Goal: Task Accomplishment & Management: Manage account settings

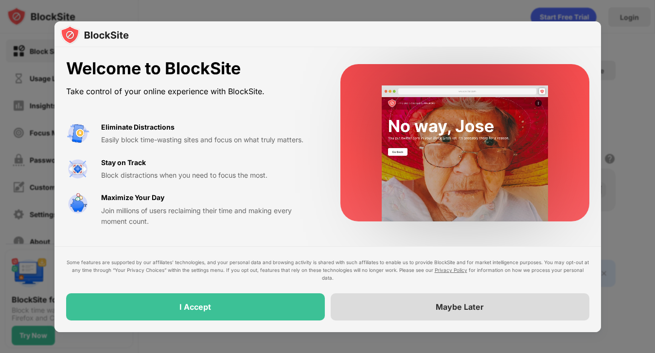
click at [424, 319] on div "Maybe Later" at bounding box center [459, 306] width 259 height 27
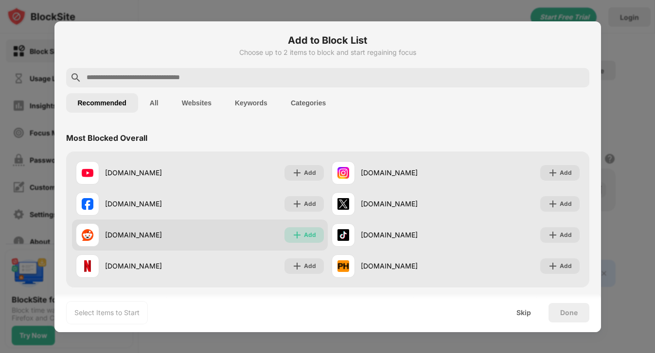
click at [304, 240] on div "Add" at bounding box center [303, 235] width 39 height 16
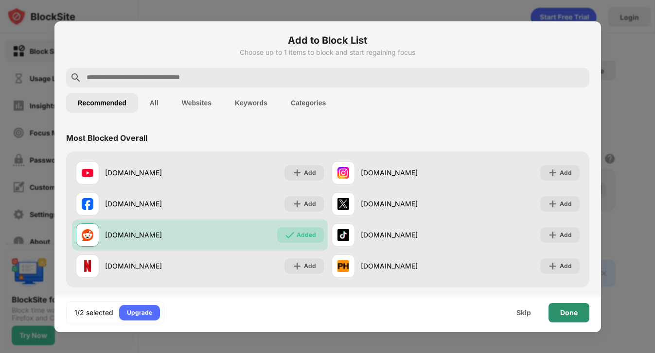
click at [570, 318] on div "Done" at bounding box center [568, 312] width 41 height 19
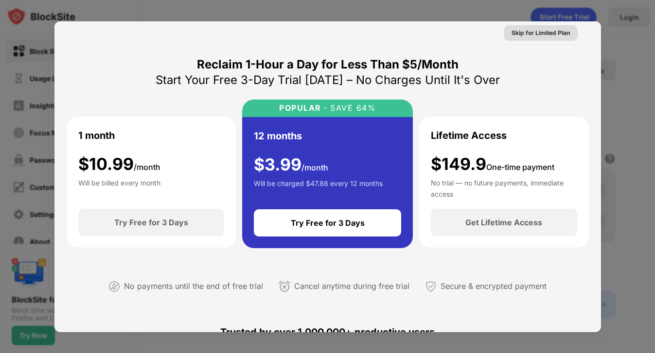
click at [547, 29] on div "Skip for Limited Plan" at bounding box center [540, 33] width 58 height 10
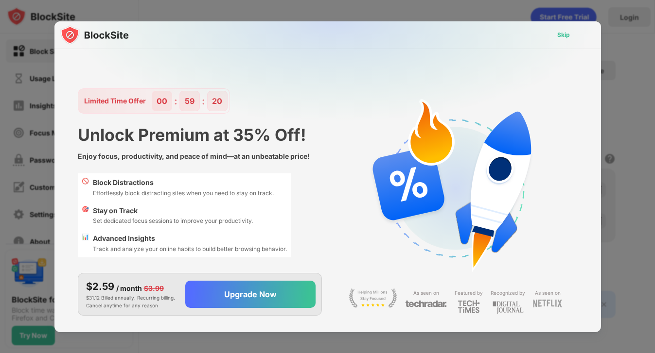
click at [568, 35] on div "Skip" at bounding box center [563, 35] width 13 height 10
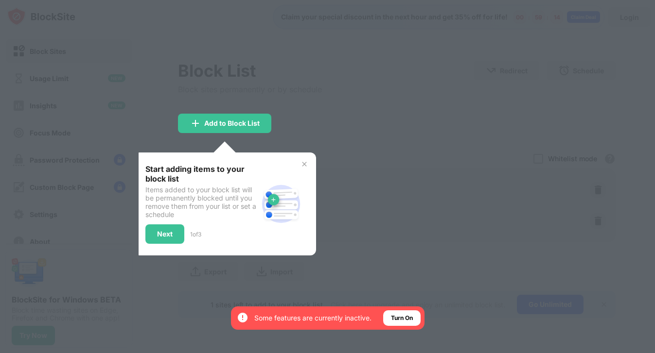
click at [306, 163] on img at bounding box center [304, 164] width 8 height 8
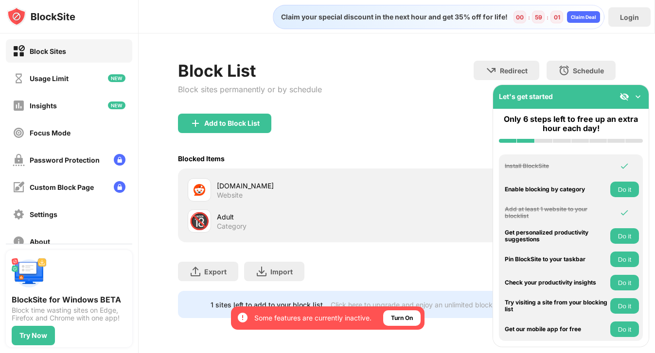
click at [565, 191] on div "Enable blocking by category" at bounding box center [555, 189] width 103 height 7
click at [615, 309] on button "Do it" at bounding box center [624, 306] width 29 height 16
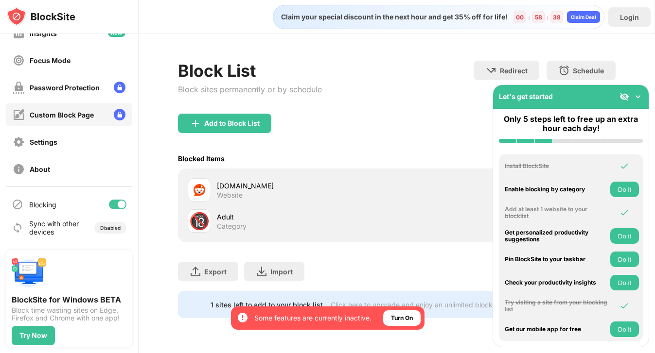
scroll to position [74, 0]
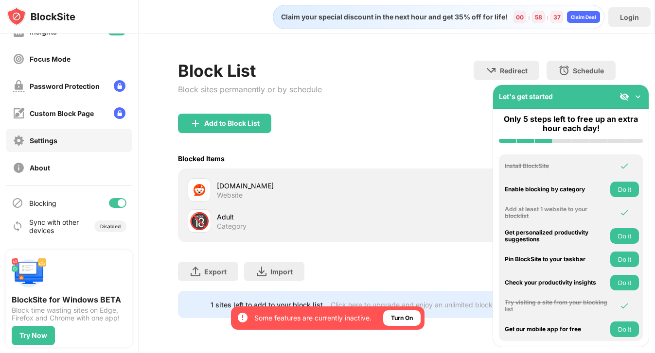
click at [52, 139] on div "Settings" at bounding box center [44, 141] width 28 height 8
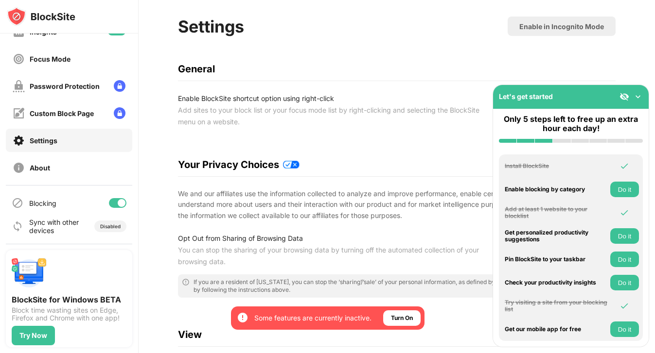
scroll to position [92, 0]
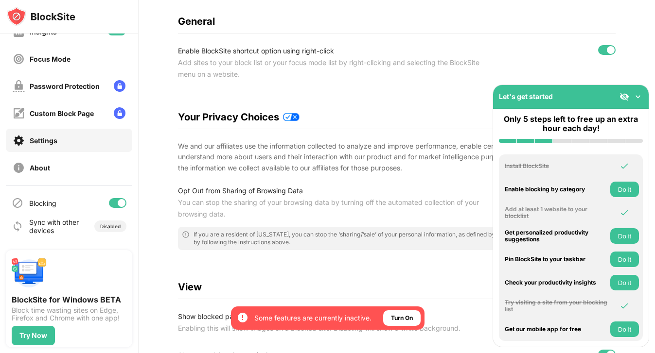
click at [289, 118] on img at bounding box center [291, 117] width 17 height 8
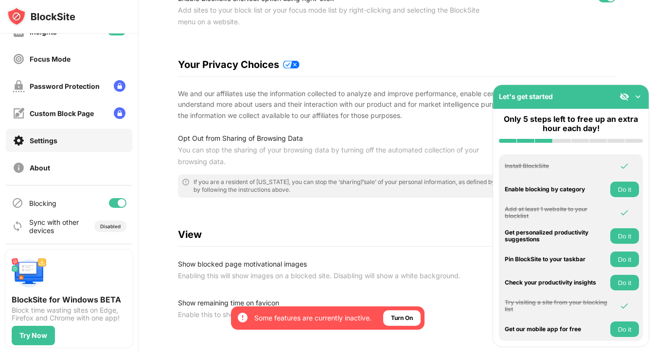
scroll to position [205, 0]
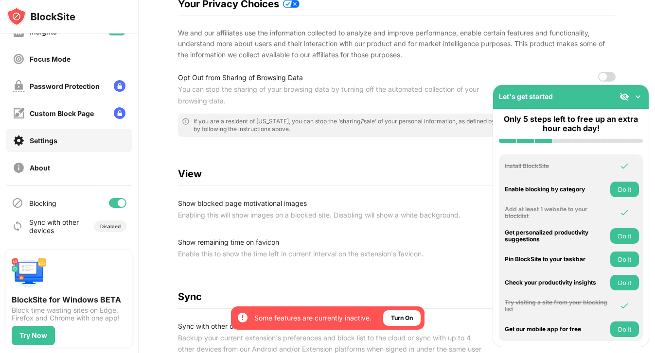
click at [636, 95] on img at bounding box center [638, 97] width 10 height 10
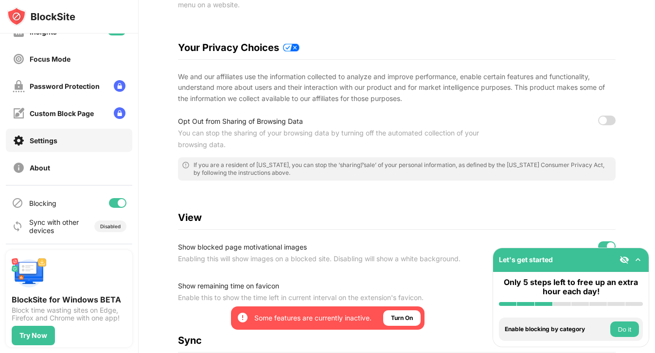
scroll to position [120, 0]
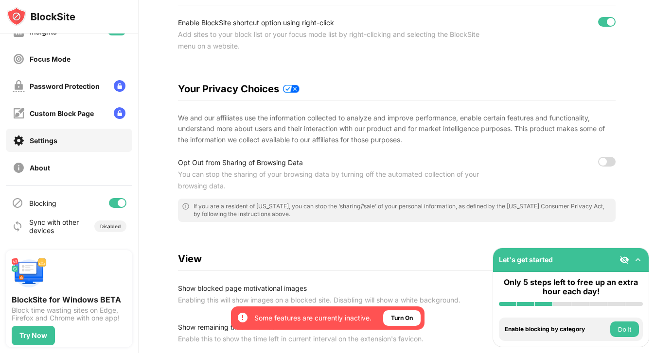
click at [293, 88] on img at bounding box center [291, 89] width 17 height 8
click at [294, 89] on img at bounding box center [291, 89] width 17 height 8
click at [613, 164] on div at bounding box center [606, 162] width 17 height 10
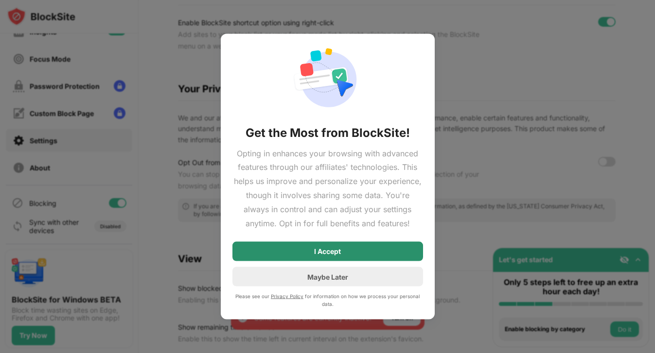
click at [368, 251] on div "I Accept" at bounding box center [327, 251] width 190 height 19
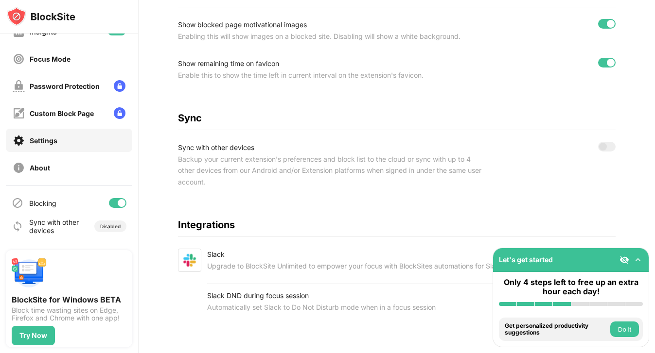
scroll to position [388, 0]
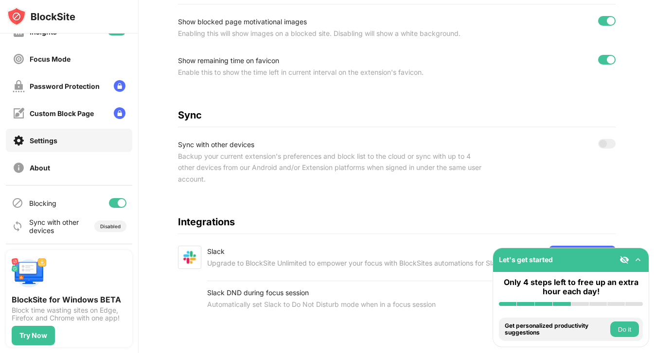
click at [584, 328] on div "Get personalized productivity suggestions" at bounding box center [555, 330] width 103 height 14
click at [577, 250] on div "Let's get started" at bounding box center [570, 260] width 155 height 24
click at [640, 259] on img at bounding box center [638, 260] width 10 height 10
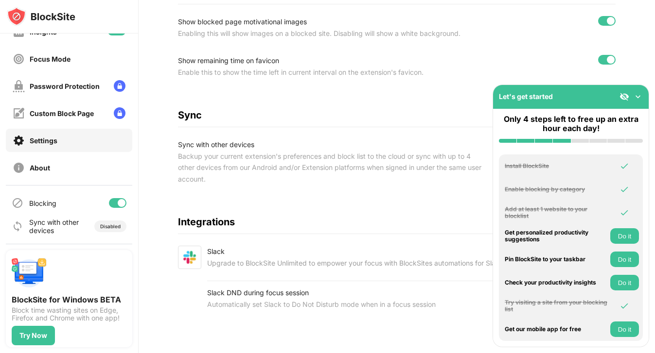
click at [623, 239] on button "Do it" at bounding box center [624, 236] width 29 height 16
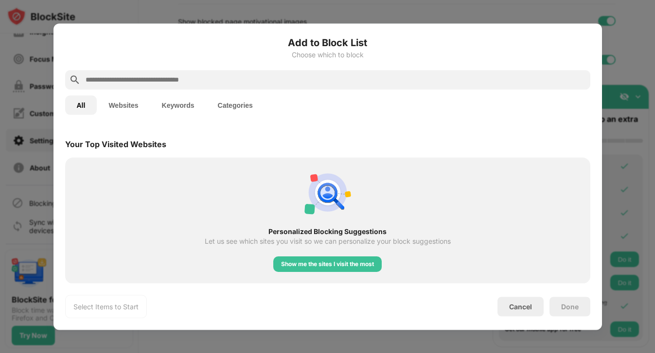
scroll to position [338, 0]
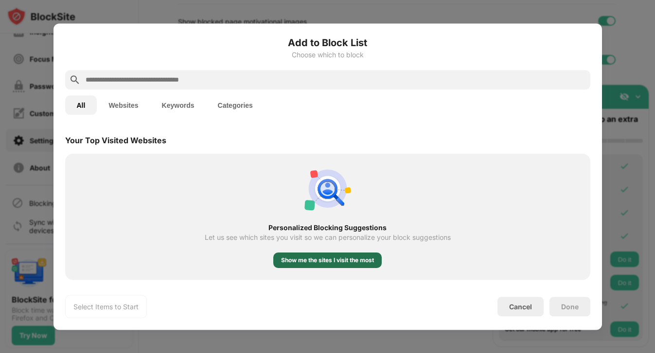
click at [318, 262] on div "Show me the sites I visit the most" at bounding box center [327, 261] width 93 height 10
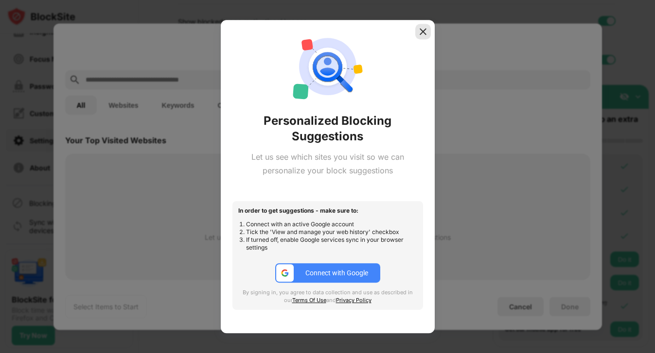
click at [427, 33] on img at bounding box center [423, 32] width 10 height 10
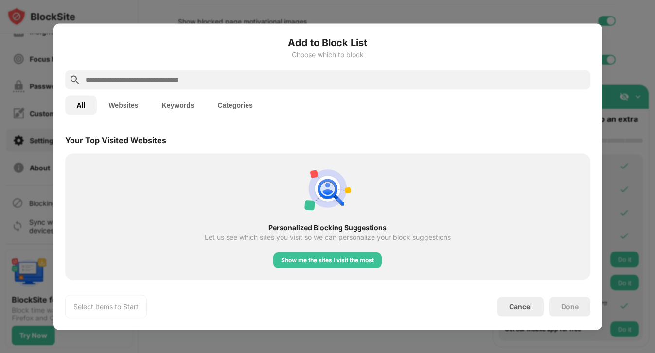
drag, startPoint x: 498, startPoint y: 293, endPoint x: 535, endPoint y: 330, distance: 52.9
click at [498, 293] on div "Add to Block List Choose which to block All Websites Keywords Categories Catego…" at bounding box center [327, 176] width 525 height 283
click at [520, 297] on div "Cancel" at bounding box center [520, 306] width 46 height 19
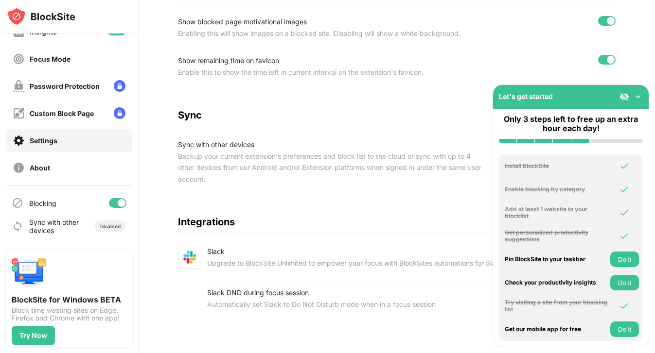
click at [639, 94] on img at bounding box center [638, 97] width 10 height 10
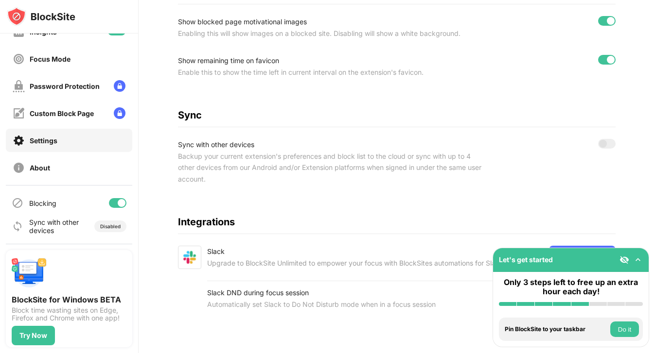
click at [570, 261] on div "Let's get started" at bounding box center [570, 260] width 155 height 24
click at [626, 264] on div "Let's get started" at bounding box center [570, 260] width 155 height 24
click at [621, 259] on img at bounding box center [624, 260] width 10 height 10
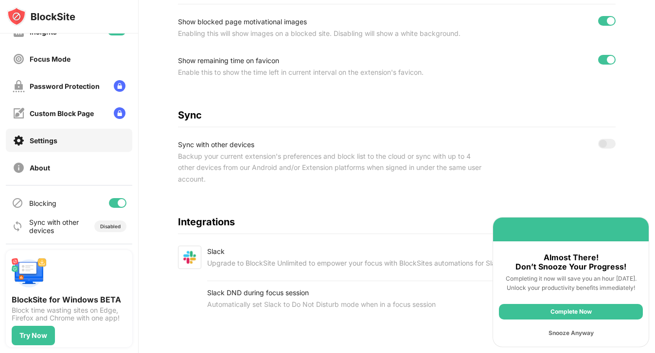
click at [585, 332] on div "Snooze Anyway" at bounding box center [571, 334] width 144 height 16
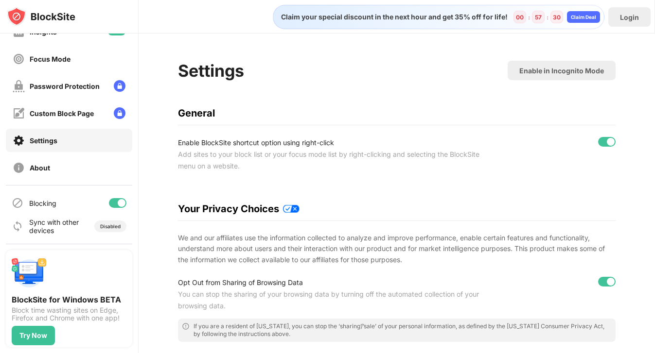
scroll to position [0, 0]
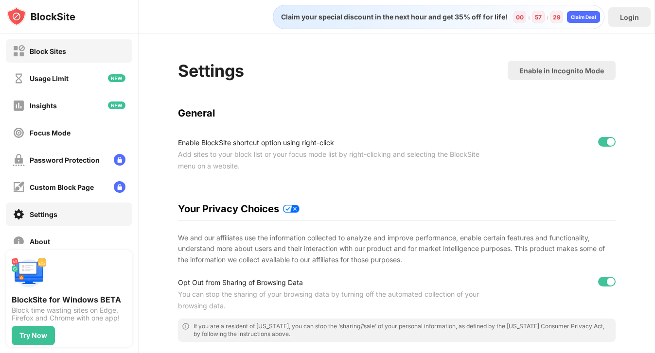
click at [95, 59] on div "Block Sites" at bounding box center [69, 50] width 126 height 23
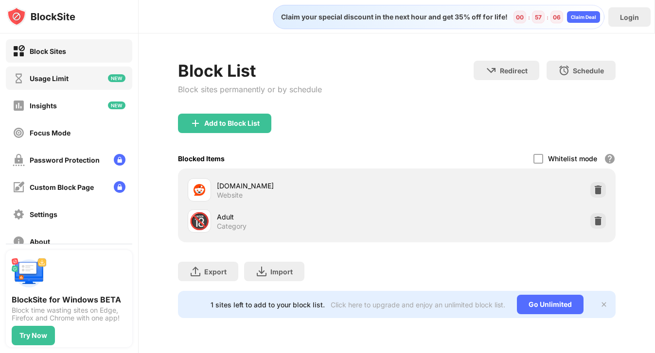
click at [97, 84] on div "Usage Limit" at bounding box center [69, 78] width 126 height 23
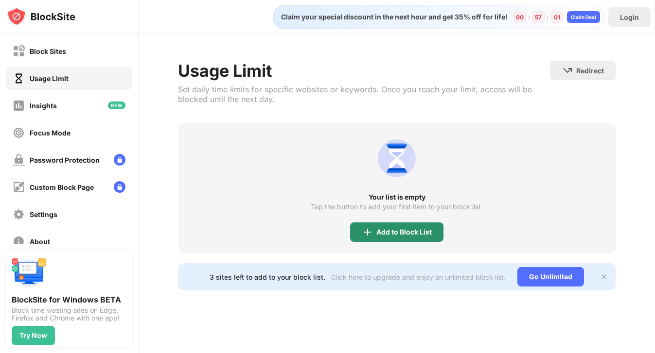
click at [386, 234] on div "Add to Block List" at bounding box center [403, 232] width 55 height 8
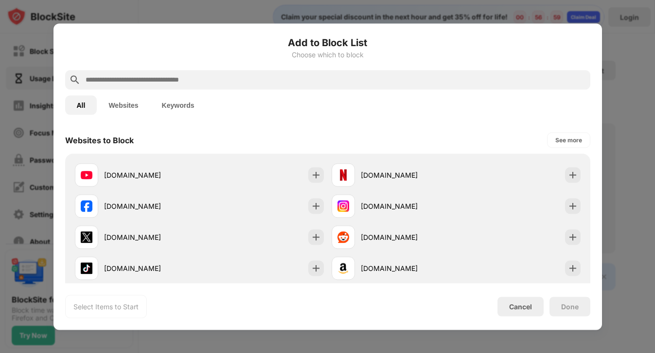
click at [208, 79] on input "text" at bounding box center [335, 80] width 501 height 12
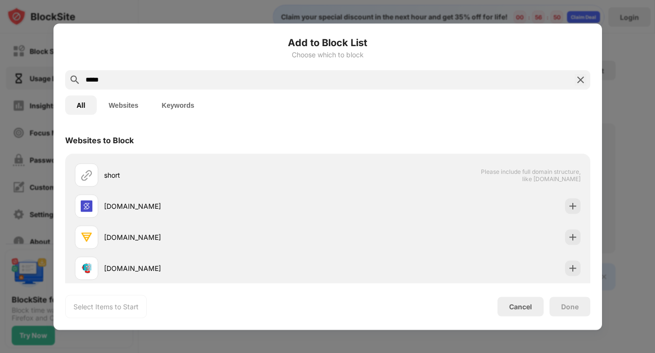
click at [179, 98] on button "Keywords" at bounding box center [178, 104] width 56 height 19
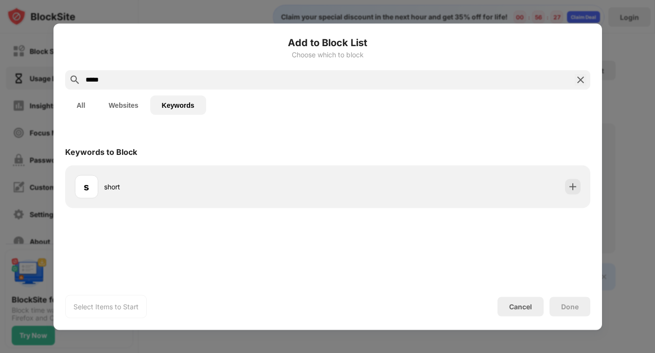
click at [208, 80] on input "*****" at bounding box center [328, 80] width 486 height 12
paste input "**********"
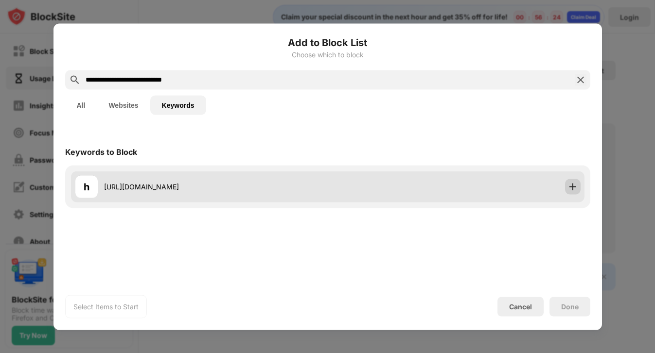
type input "**********"
click at [575, 186] on img at bounding box center [573, 187] width 10 height 10
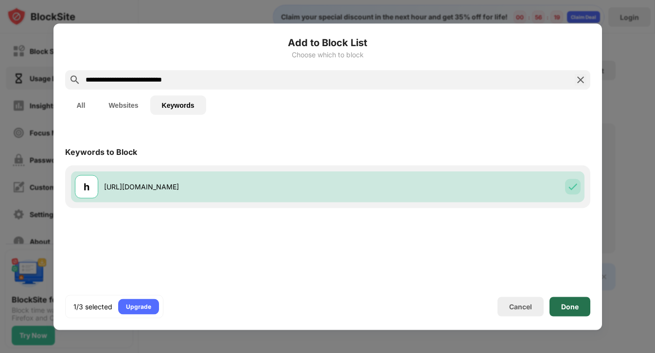
click at [572, 307] on div "Done" at bounding box center [569, 307] width 17 height 8
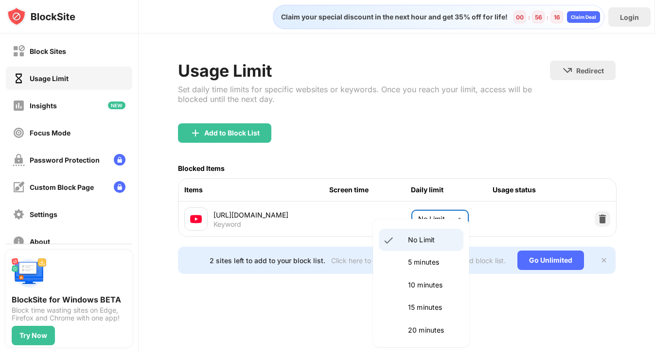
click at [445, 219] on body "Block Sites Usage Limit Insights Focus Mode Password Protection Custom Block Pa…" at bounding box center [327, 176] width 655 height 353
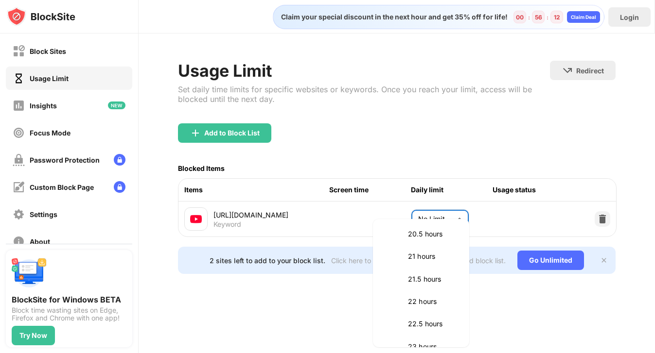
scroll to position [1221, 0]
click at [445, 165] on div at bounding box center [327, 176] width 655 height 353
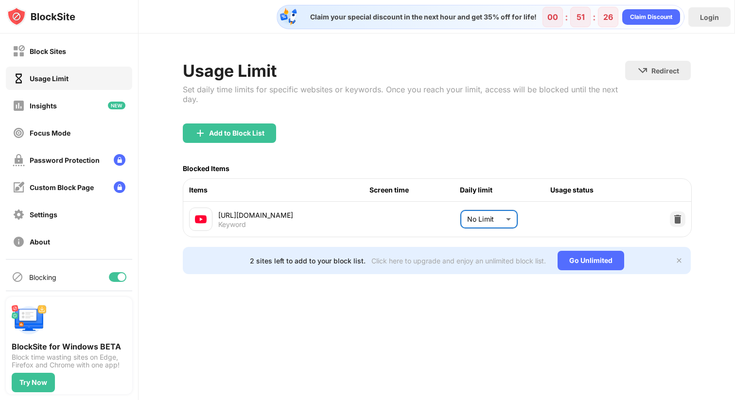
click at [476, 217] on body "Block Sites Usage Limit Insights Focus Mode Password Protection Custom Block Pa…" at bounding box center [367, 200] width 735 height 400
click at [476, 273] on p "5 minutes" at bounding box center [482, 273] width 50 height 11
type input "*"
click at [290, 215] on div "[URL][DOMAIN_NAME]" at bounding box center [293, 215] width 151 height 10
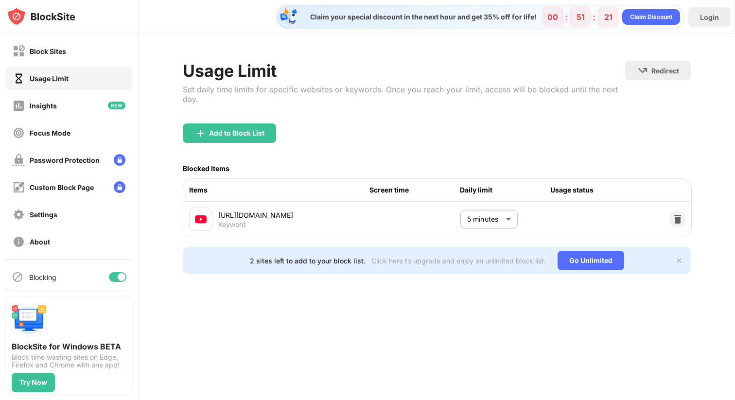
click at [290, 215] on div "[URL][DOMAIN_NAME]" at bounding box center [293, 215] width 151 height 10
drag, startPoint x: 337, startPoint y: 214, endPoint x: 256, endPoint y: 214, distance: 81.1
click at [256, 214] on div "[URL][DOMAIN_NAME]" at bounding box center [293, 215] width 151 height 10
click at [76, 132] on div "Focus Mode" at bounding box center [69, 132] width 126 height 23
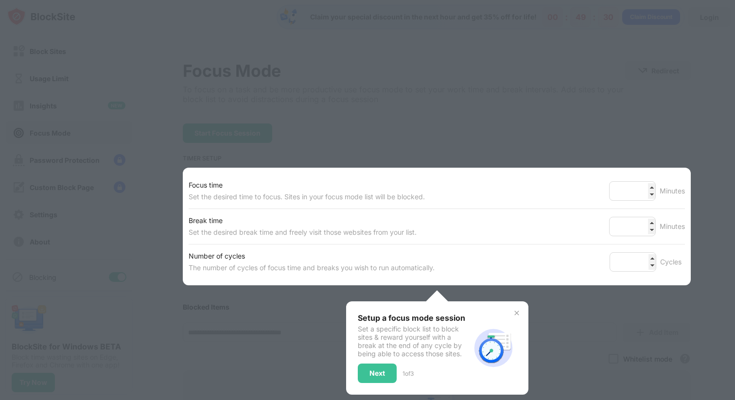
click at [517, 307] on div "Setup a focus mode session Set a specific block list to block sites & reward yo…" at bounding box center [437, 347] width 182 height 93
click at [517, 310] on img at bounding box center [517, 313] width 8 height 8
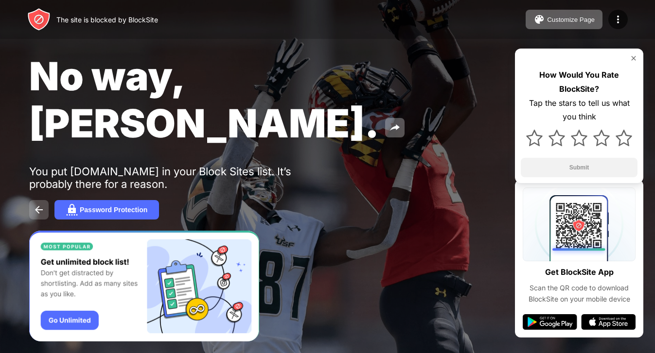
click at [37, 204] on img at bounding box center [39, 210] width 12 height 12
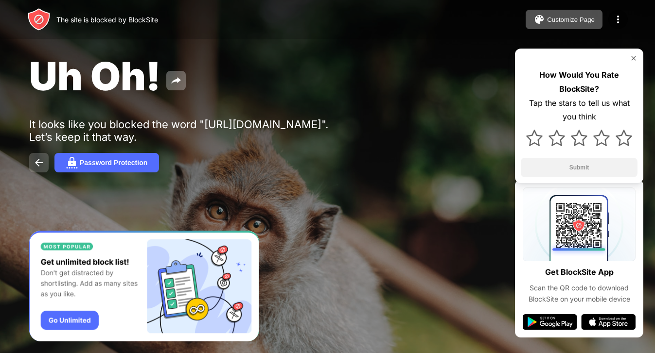
click at [35, 169] on img at bounding box center [39, 163] width 12 height 12
